Goal: Transaction & Acquisition: Obtain resource

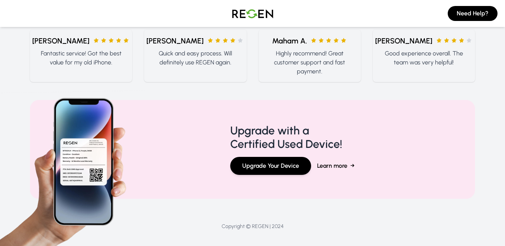
scroll to position [355, 0]
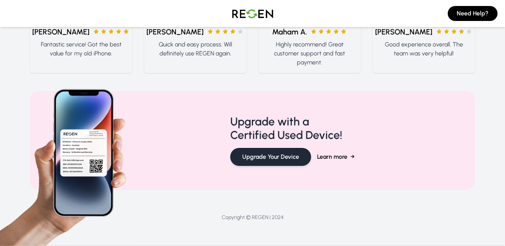
click at [275, 153] on button "Upgrade Your Device" at bounding box center [270, 157] width 81 height 18
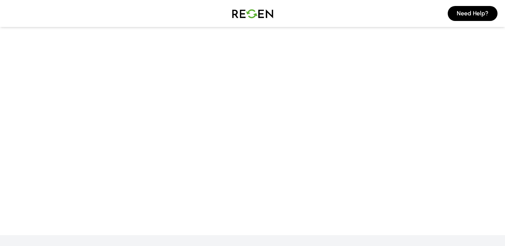
scroll to position [0, 0]
click at [475, 9] on button "Need Help?" at bounding box center [472, 13] width 50 height 15
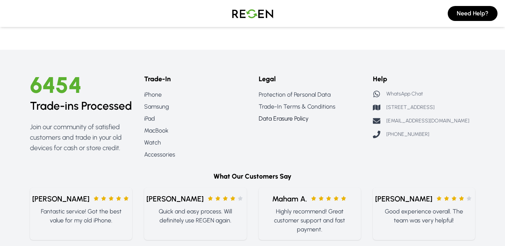
scroll to position [636, 0]
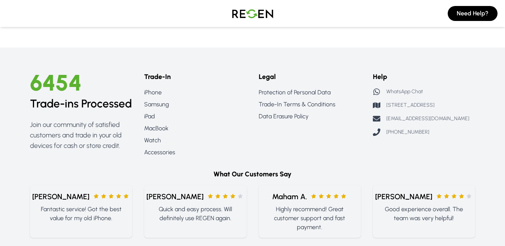
click at [405, 90] on p "WhatsApp Chat" at bounding box center [404, 91] width 37 height 7
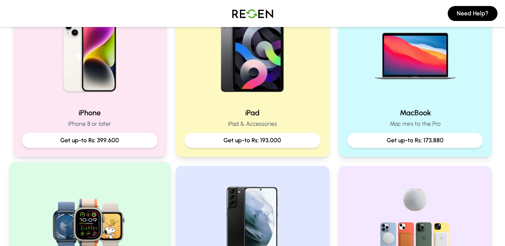
scroll to position [187, 0]
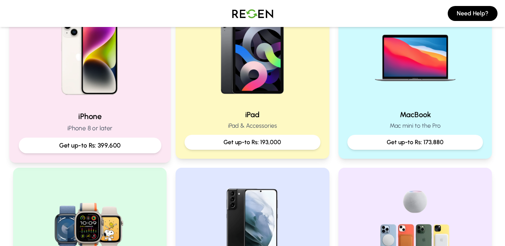
click at [109, 101] on img at bounding box center [89, 54] width 101 height 101
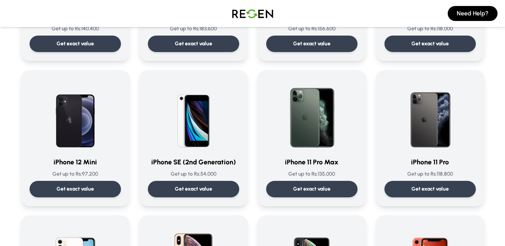
scroll to position [598, 0]
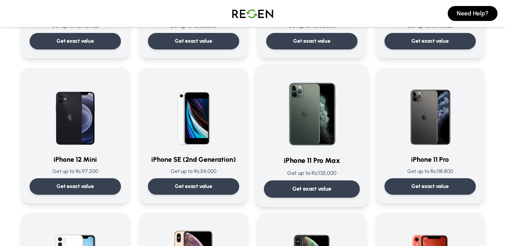
click at [310, 140] on img at bounding box center [312, 111] width 76 height 76
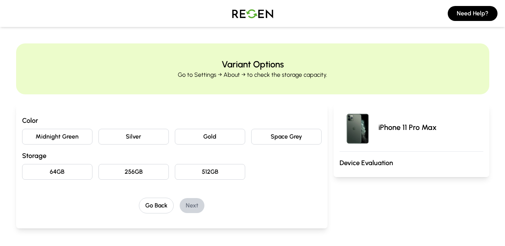
click at [76, 135] on button "Midnight Green" at bounding box center [57, 137] width 70 height 16
click at [139, 172] on button "256GB" at bounding box center [133, 172] width 70 height 16
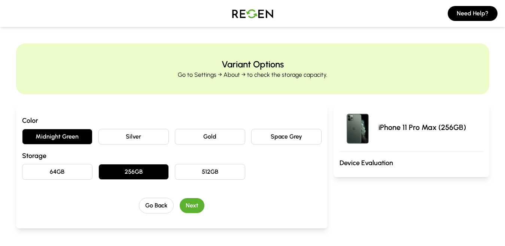
click at [188, 197] on div "Go Back Next" at bounding box center [171, 205] width 299 height 16
click at [189, 206] on button "Next" at bounding box center [192, 205] width 25 height 15
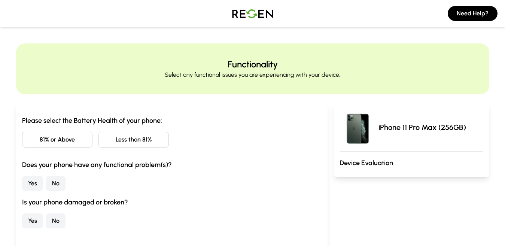
scroll to position [37, 0]
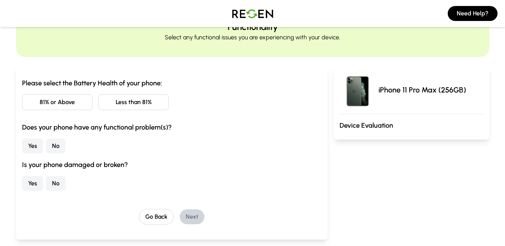
click at [125, 103] on button "Less than 81%" at bounding box center [133, 102] width 70 height 16
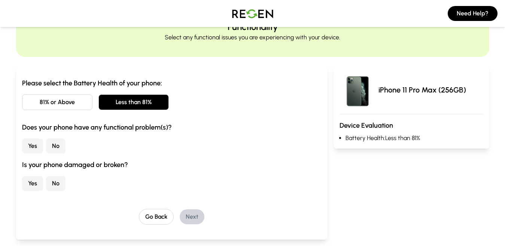
click at [49, 141] on button "No" at bounding box center [55, 145] width 19 height 15
click at [58, 183] on button "No" at bounding box center [55, 183] width 19 height 15
click at [199, 218] on button "Next" at bounding box center [192, 216] width 25 height 15
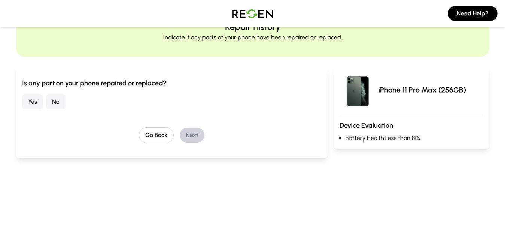
click at [52, 95] on button "No" at bounding box center [55, 101] width 19 height 15
click at [191, 143] on div "Is any part on your phone repaired or replaced? Yes No Go Back Next" at bounding box center [171, 112] width 311 height 92
click at [192, 137] on button "Next" at bounding box center [192, 135] width 25 height 15
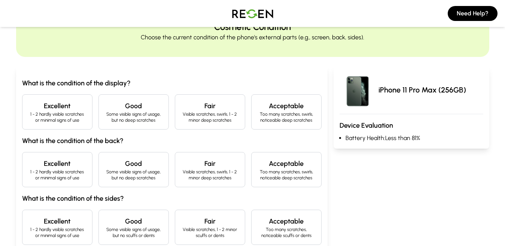
click at [53, 105] on h4 "Excellent" at bounding box center [57, 106] width 58 height 10
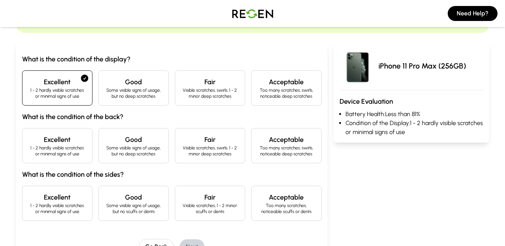
scroll to position [75, 0]
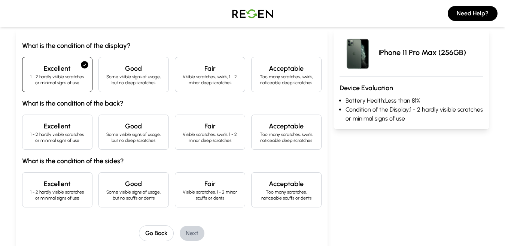
click at [45, 132] on p "1 - 2 hardly visible scratches or minimal signs of use" at bounding box center [57, 137] width 58 height 12
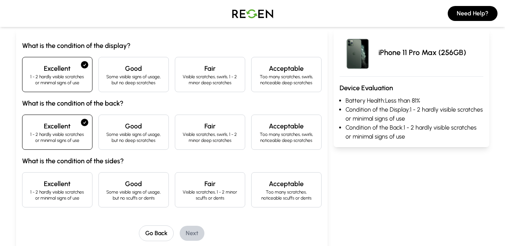
click at [49, 187] on h4 "Excellent" at bounding box center [57, 183] width 58 height 10
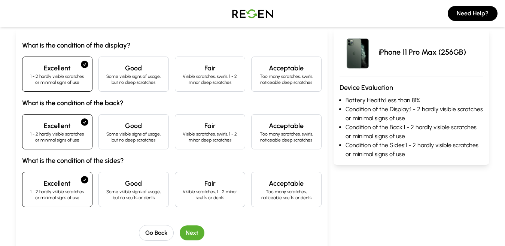
scroll to position [112, 0]
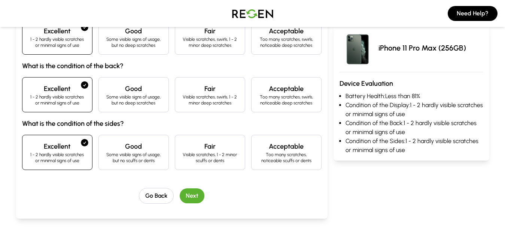
click at [79, 155] on p "1 - 2 hardly visible scratches or minimal signs of use" at bounding box center [57, 157] width 58 height 12
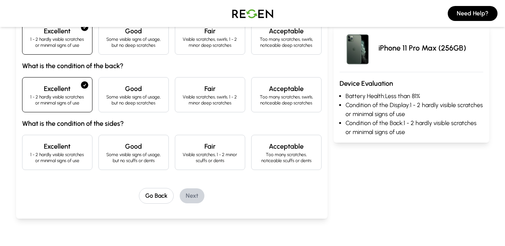
click at [56, 100] on p "1 - 2 hardly visible scratches or minimal signs of use" at bounding box center [57, 100] width 58 height 12
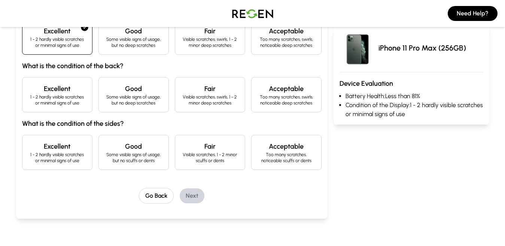
click at [58, 91] on h4 "Excellent" at bounding box center [57, 88] width 58 height 10
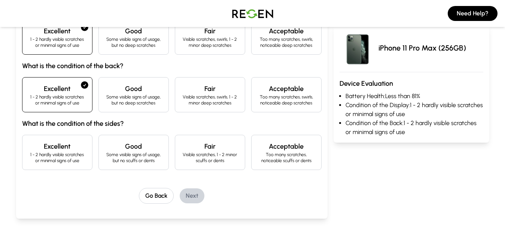
click at [59, 131] on div "What is the condition of the display? Excellent 1 - 2 hardly visible scratches …" at bounding box center [171, 86] width 299 height 167
click at [57, 141] on div "Excellent 1 - 2 hardly visible scratches or minimal signs of use" at bounding box center [57, 152] width 70 height 35
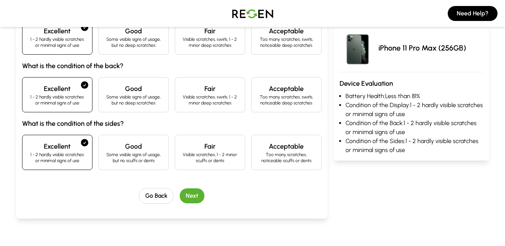
click at [192, 194] on button "Next" at bounding box center [192, 195] width 25 height 15
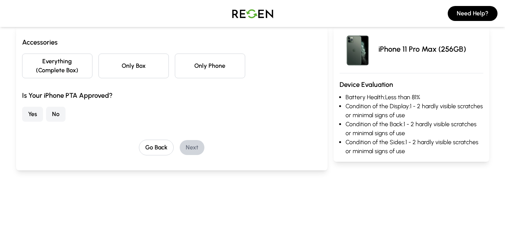
scroll to position [0, 0]
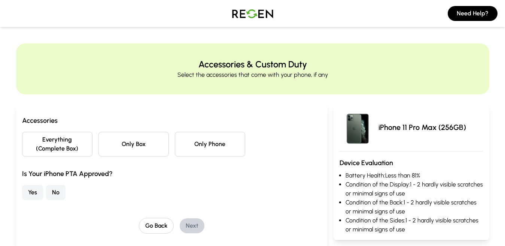
click at [78, 148] on button "Everything (Complete Box)" at bounding box center [57, 144] width 70 height 25
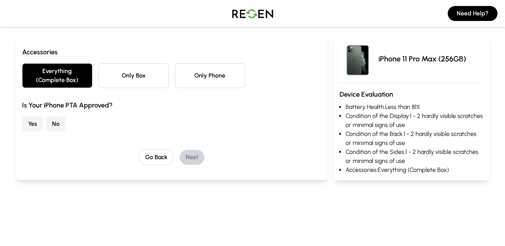
scroll to position [75, 0]
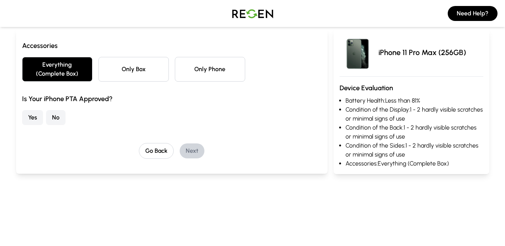
drag, startPoint x: 55, startPoint y: 113, endPoint x: 63, endPoint y: 120, distance: 10.1
click at [56, 116] on button "No" at bounding box center [55, 117] width 19 height 15
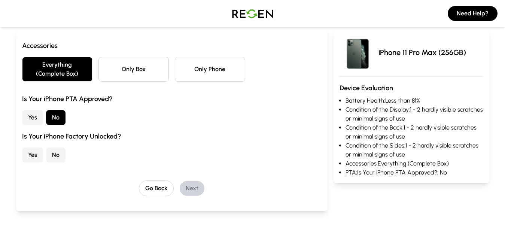
click at [58, 153] on button "No" at bounding box center [55, 154] width 19 height 15
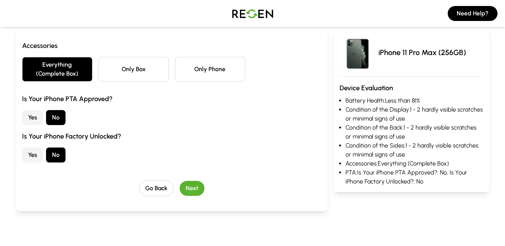
click at [195, 185] on button "Next" at bounding box center [192, 188] width 25 height 15
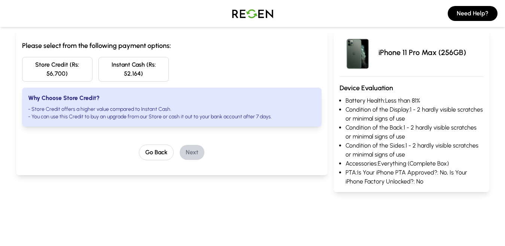
click at [145, 71] on button "Instant Cash (Rs: 52,164)" at bounding box center [133, 69] width 70 height 25
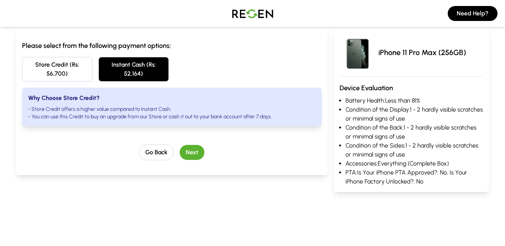
click at [145, 71] on button "Instant Cash (Rs: 52,164)" at bounding box center [133, 69] width 70 height 25
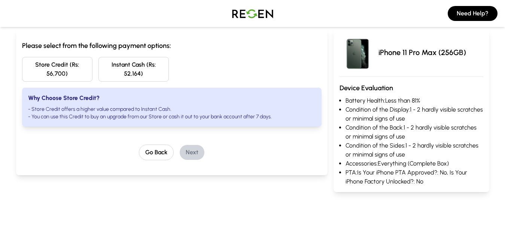
click at [75, 67] on button "Store Credit (Rs: 56,700)" at bounding box center [57, 69] width 70 height 25
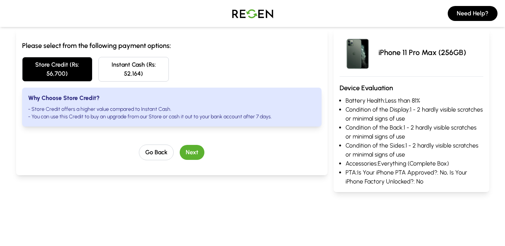
click at [75, 67] on button "Store Credit (Rs: 56,700)" at bounding box center [57, 69] width 70 height 25
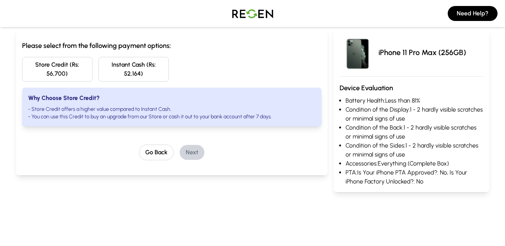
click at [64, 65] on button "Store Credit (Rs: 56,700)" at bounding box center [57, 69] width 70 height 25
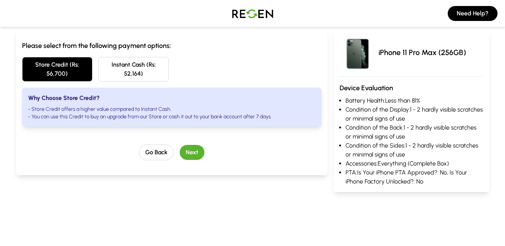
click at [64, 65] on button "Store Credit (Rs: 56,700)" at bounding box center [57, 69] width 70 height 25
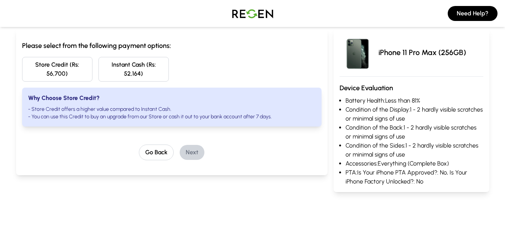
click at [66, 67] on button "Store Credit (Rs: 56,700)" at bounding box center [57, 69] width 70 height 25
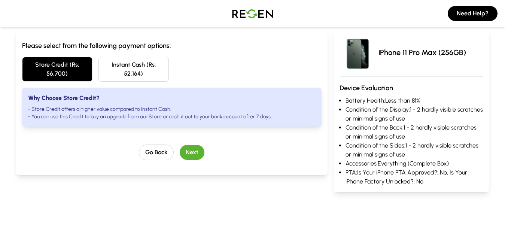
click at [183, 154] on button "Next" at bounding box center [192, 152] width 25 height 15
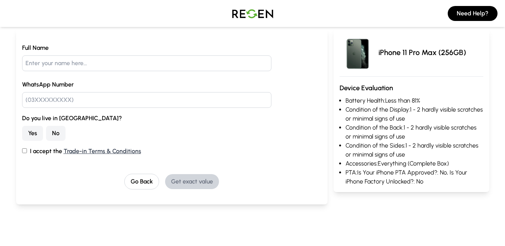
click at [32, 132] on button "Yes" at bounding box center [32, 133] width 21 height 15
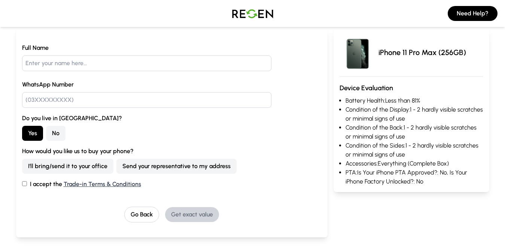
click at [62, 64] on input "text" at bounding box center [146, 63] width 249 height 16
type input "Ali RAza ZAfar"
click at [95, 103] on input "text" at bounding box center [146, 100] width 249 height 16
type input "03054799911"
click at [24, 181] on input "I accept the Trade-in Terms & Conditions" at bounding box center [24, 183] width 5 height 5
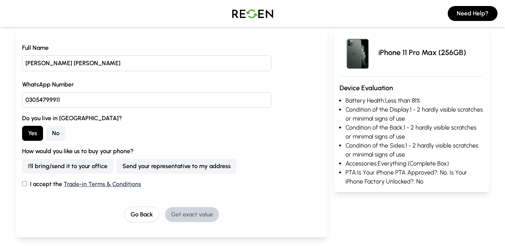
checkbox input "true"
click at [89, 166] on button "I'll bring/send it to your office" at bounding box center [67, 166] width 91 height 15
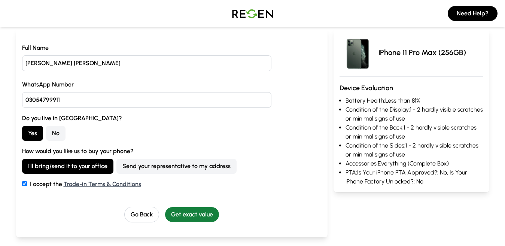
click at [175, 215] on button "Get exact value" at bounding box center [192, 214] width 54 height 15
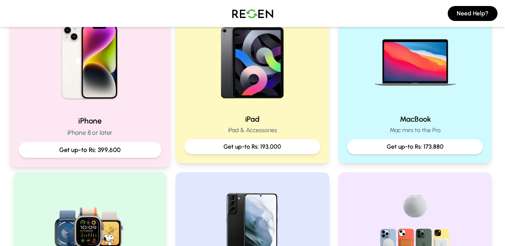
scroll to position [150, 0]
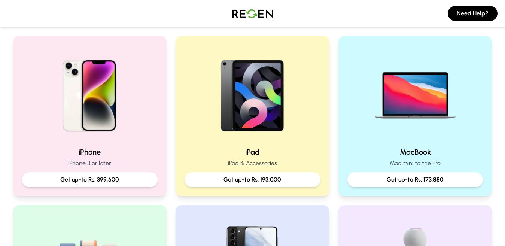
click at [118, 91] on img at bounding box center [90, 93] width 96 height 96
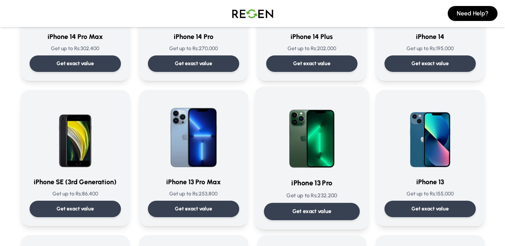
scroll to position [299, 0]
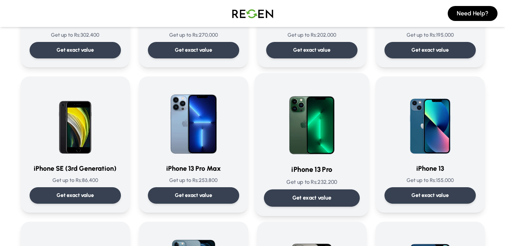
click at [308, 150] on img at bounding box center [312, 120] width 76 height 76
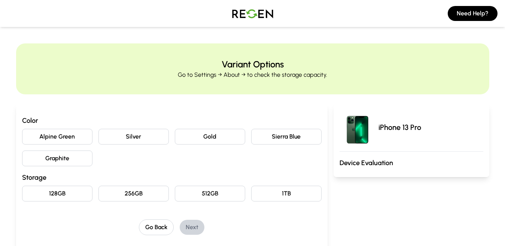
click at [282, 139] on button "Sierra Blue" at bounding box center [286, 137] width 70 height 16
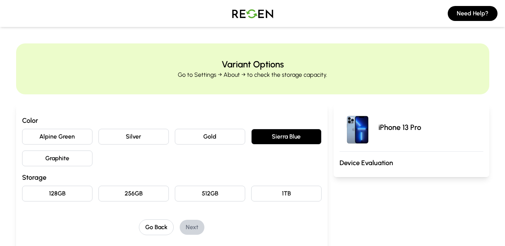
click at [66, 162] on button "Graphite" at bounding box center [57, 158] width 70 height 16
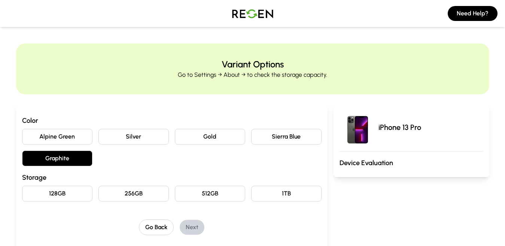
click at [258, 134] on button "Sierra Blue" at bounding box center [286, 137] width 70 height 16
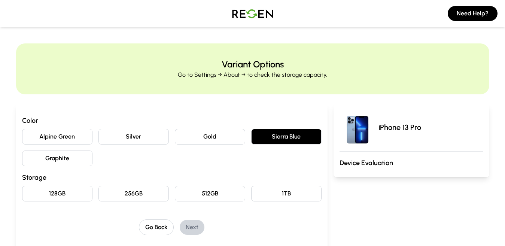
click at [127, 193] on button "256GB" at bounding box center [133, 193] width 70 height 16
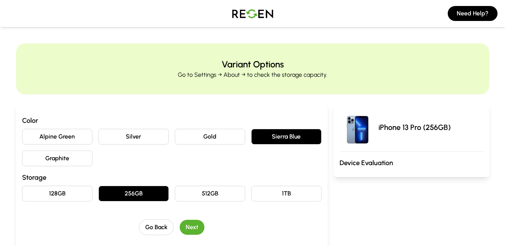
click at [190, 226] on button "Next" at bounding box center [192, 227] width 25 height 15
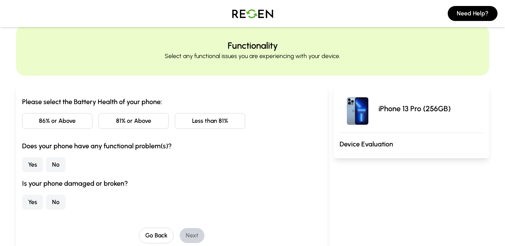
scroll to position [37, 0]
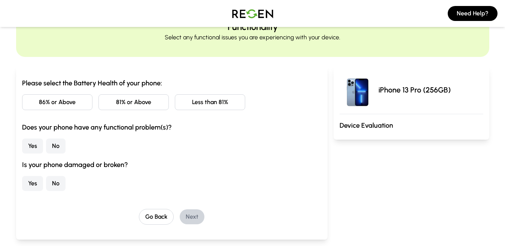
click at [149, 104] on button "81% or Above" at bounding box center [133, 102] width 70 height 16
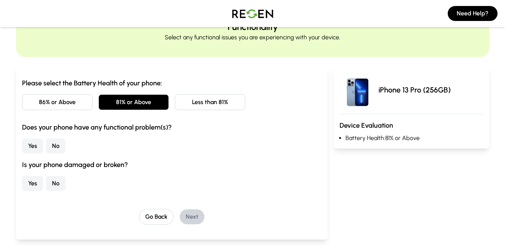
drag, startPoint x: 58, startPoint y: 149, endPoint x: 62, endPoint y: 160, distance: 11.7
click at [59, 156] on div "Please select the Battery Health of your phone: 86% or Above 81% or Above Less …" at bounding box center [171, 134] width 299 height 113
click at [56, 181] on button "No" at bounding box center [55, 183] width 19 height 15
click at [57, 146] on button "No" at bounding box center [55, 145] width 19 height 15
click at [121, 96] on button "81% or Above" at bounding box center [133, 102] width 70 height 16
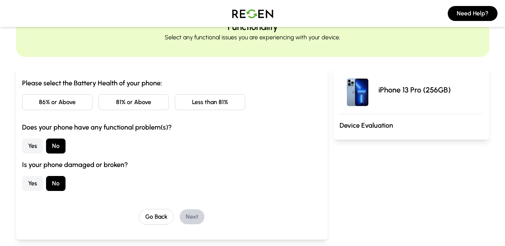
click at [217, 106] on button "Less than 81%" at bounding box center [210, 102] width 70 height 16
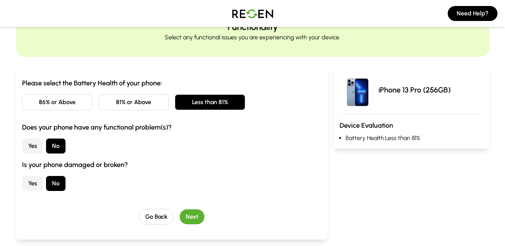
click at [217, 106] on button "Less than 81%" at bounding box center [210, 102] width 70 height 16
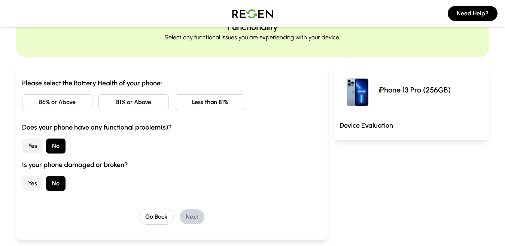
click at [217, 106] on button "Less than 81%" at bounding box center [210, 102] width 70 height 16
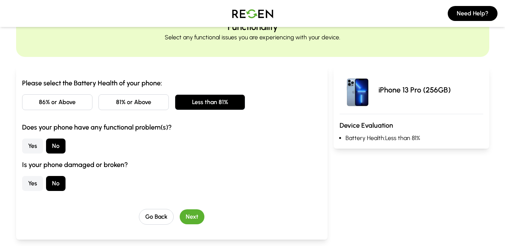
drag, startPoint x: 217, startPoint y: 106, endPoint x: 199, endPoint y: 106, distance: 18.3
click at [217, 106] on button "Less than 81%" at bounding box center [210, 102] width 70 height 16
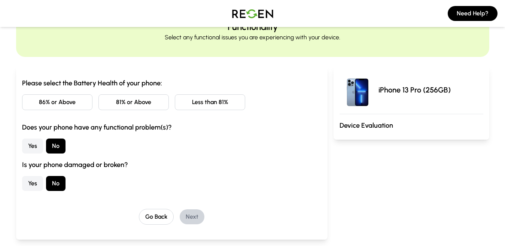
click at [139, 103] on button "81% or Above" at bounding box center [133, 102] width 70 height 16
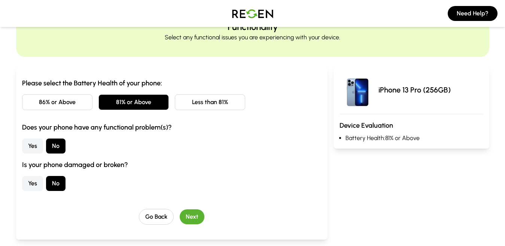
click at [192, 218] on button "Next" at bounding box center [192, 216] width 25 height 15
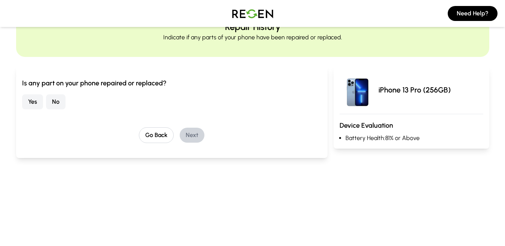
click at [53, 107] on button "No" at bounding box center [55, 101] width 19 height 15
click at [195, 135] on button "Next" at bounding box center [192, 135] width 25 height 15
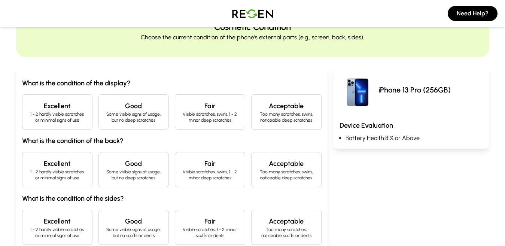
click at [73, 113] on p "1 - 2 hardly visible scratches or minimal signs of use" at bounding box center [57, 117] width 58 height 12
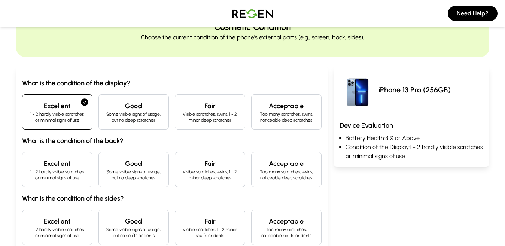
drag, startPoint x: 67, startPoint y: 162, endPoint x: 76, endPoint y: 183, distance: 23.0
click at [68, 164] on h4 "Excellent" at bounding box center [57, 163] width 58 height 10
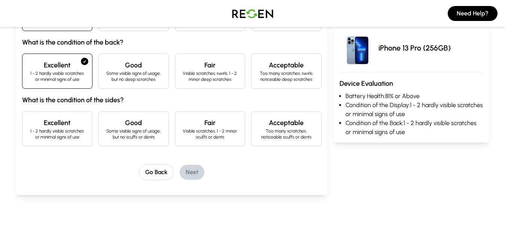
scroll to position [150, 0]
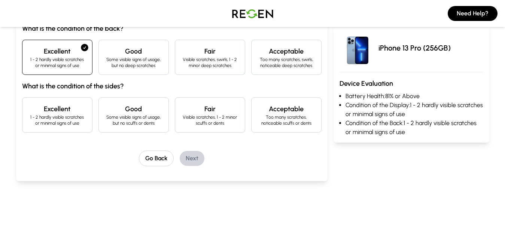
drag, startPoint x: 74, startPoint y: 120, endPoint x: 84, endPoint y: 131, distance: 14.5
click at [74, 121] on p "1 - 2 hardly visible scratches or minimal signs of use" at bounding box center [57, 120] width 58 height 12
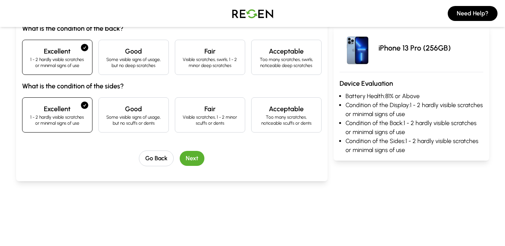
click at [194, 162] on button "Next" at bounding box center [192, 158] width 25 height 15
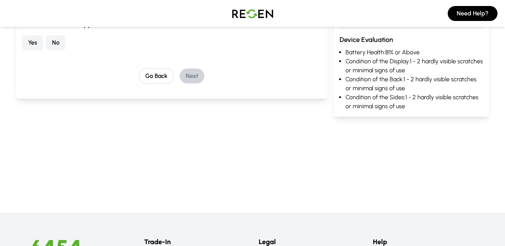
scroll to position [67, 0]
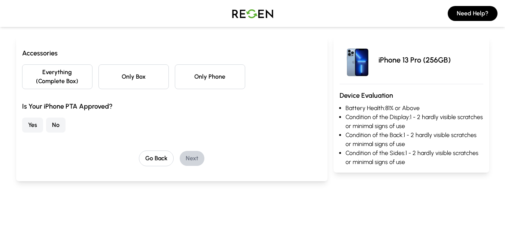
click at [80, 80] on button "Everything (Complete Box)" at bounding box center [57, 76] width 70 height 25
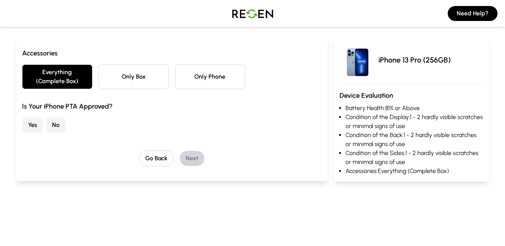
click at [35, 123] on button "Yes" at bounding box center [32, 124] width 21 height 15
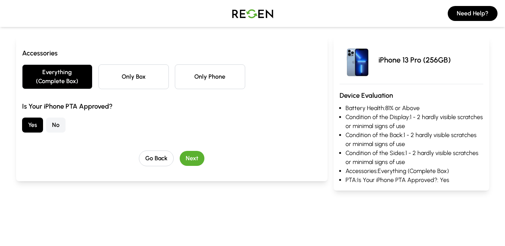
click at [201, 158] on button "Next" at bounding box center [192, 158] width 25 height 15
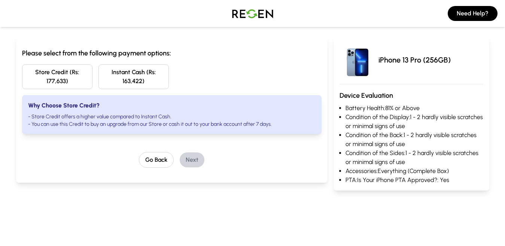
click at [81, 80] on button "Store Credit (Rs: 177,633)" at bounding box center [57, 76] width 70 height 25
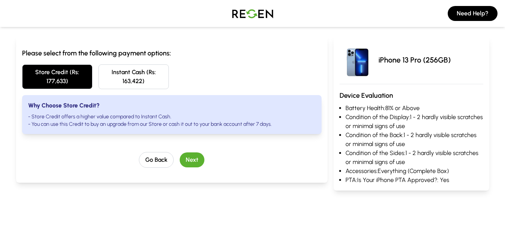
click at [188, 162] on button "Next" at bounding box center [192, 159] width 25 height 15
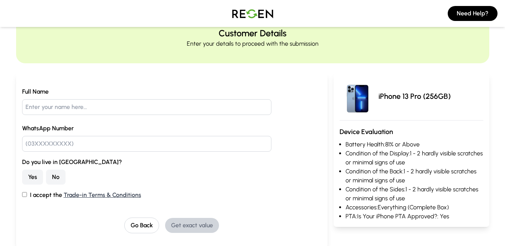
scroll to position [0, 0]
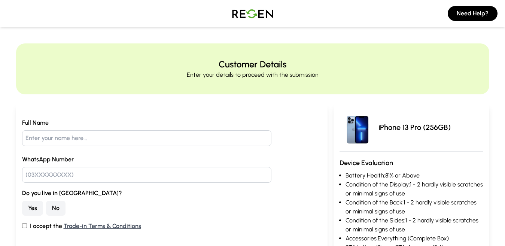
click at [174, 141] on input "text" at bounding box center [146, 138] width 249 height 16
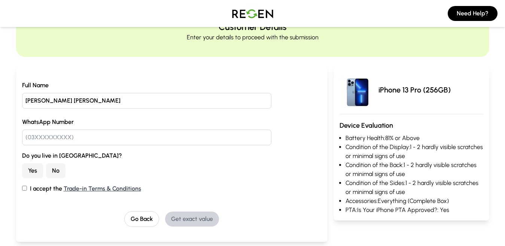
type input "Ali Raza Zafar"
click at [107, 132] on input "text" at bounding box center [146, 137] width 249 height 16
type input "0305479911"
click at [41, 170] on button "Yes" at bounding box center [32, 170] width 21 height 15
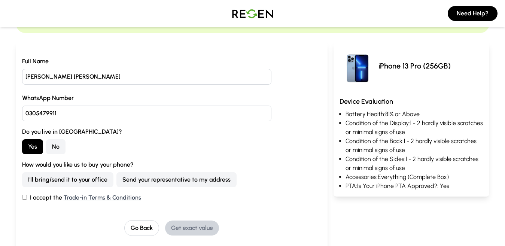
scroll to position [75, 0]
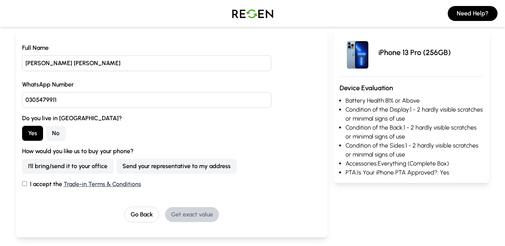
click at [94, 165] on button "I'll bring/send it to your office" at bounding box center [67, 166] width 91 height 15
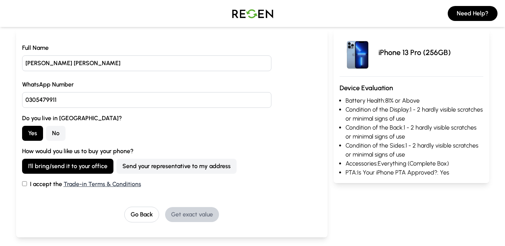
click at [22, 181] on input "I accept the Trade-in Terms & Conditions" at bounding box center [24, 183] width 5 height 5
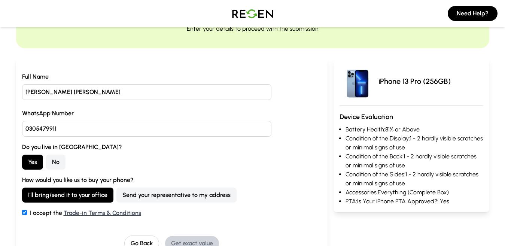
scroll to position [37, 0]
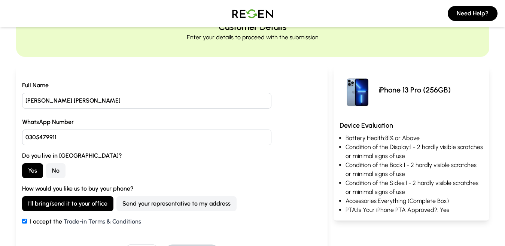
click at [90, 137] on input "0305479911" at bounding box center [146, 137] width 249 height 16
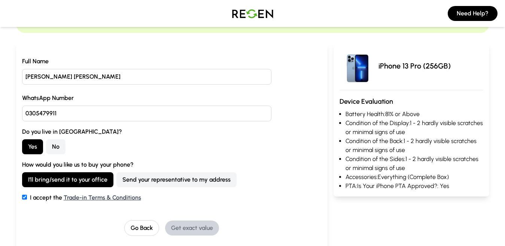
scroll to position [75, 0]
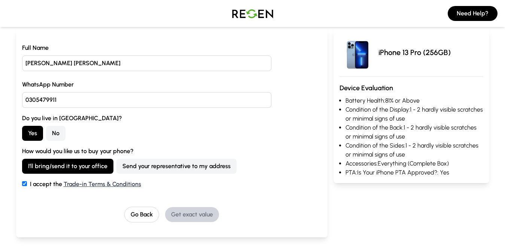
click at [59, 132] on button "No" at bounding box center [55, 133] width 19 height 15
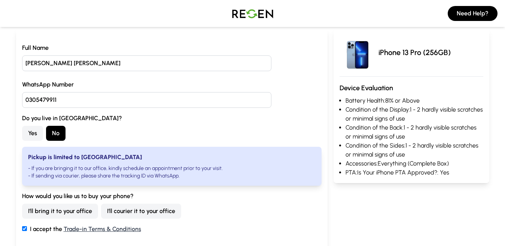
click at [30, 134] on button "Yes" at bounding box center [32, 133] width 21 height 15
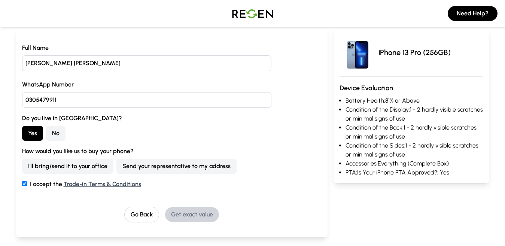
click at [23, 181] on input "I accept the Trade-in Terms & Conditions" at bounding box center [24, 183] width 5 height 5
checkbox input "true"
click at [90, 101] on input "0305479911" at bounding box center [146, 100] width 249 height 16
click at [289, 196] on div "Full Name Ali Raza Zafar WhatsApp Number 03004799911 Do you live in Lahore? Yes…" at bounding box center [171, 132] width 299 height 179
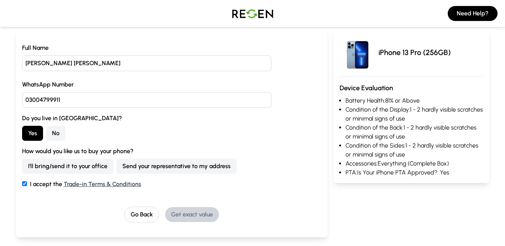
click at [213, 200] on div "Full Name Ali Raza Zafar WhatsApp Number 03004799911 Do you live in Lahore? Yes…" at bounding box center [171, 132] width 299 height 179
click at [40, 101] on input "03004799911" at bounding box center [146, 100] width 249 height 16
type input "03054799911"
click at [92, 166] on button "I'll bring/send it to your office" at bounding box center [67, 166] width 91 height 15
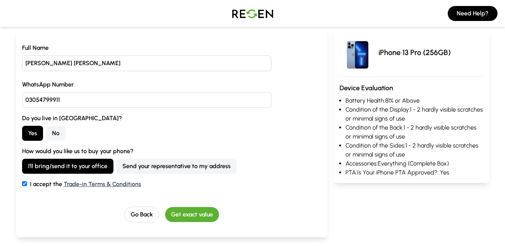
click at [231, 151] on div "How would you like us to buy your phone? I'll bring/send it to your office Send…" at bounding box center [171, 160] width 299 height 27
click at [231, 204] on div "Full Name Ali Raza Zafar WhatsApp Number 03054799911 Do you live in Lahore? Yes…" at bounding box center [171, 132] width 299 height 179
click at [266, 150] on label "How would you like us to buy your phone?" at bounding box center [171, 151] width 299 height 9
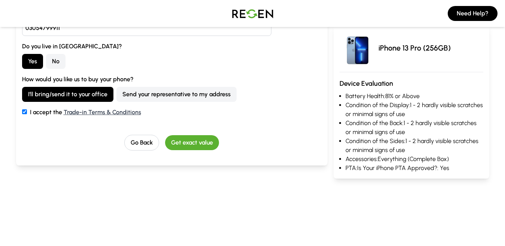
scroll to position [150, 0]
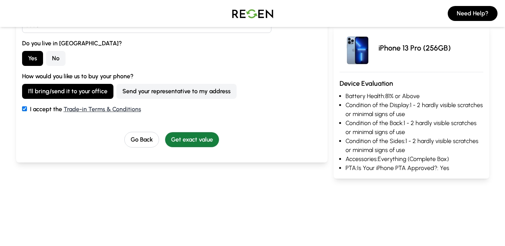
click at [196, 139] on button "Get exact value" at bounding box center [192, 139] width 54 height 15
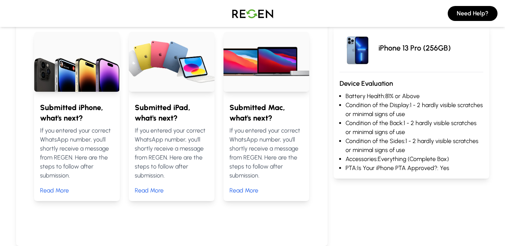
scroll to position [337, 0]
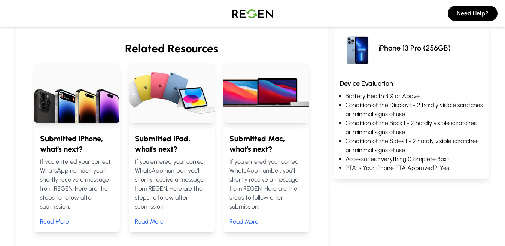
click at [56, 217] on button "Read More" at bounding box center [54, 221] width 29 height 9
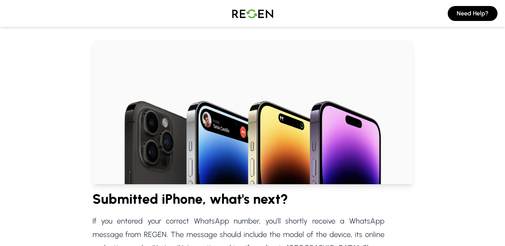
click at [268, 8] on img at bounding box center [252, 13] width 52 height 21
